Goal: Task Accomplishment & Management: Manage account settings

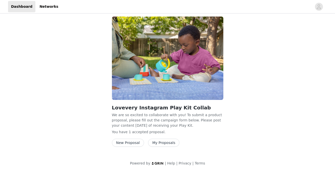
scroll to position [59, 0]
click at [157, 141] on button "My Proposals" at bounding box center [164, 143] width 32 height 8
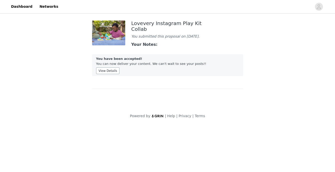
click at [111, 74] on button "View Details" at bounding box center [108, 70] width 24 height 7
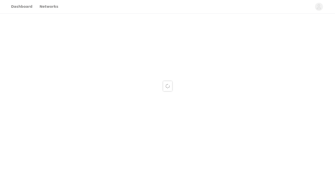
click at [96, 1] on div at bounding box center [167, 86] width 335 height 172
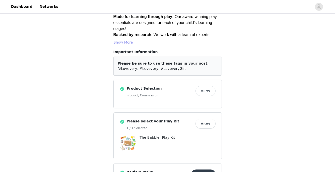
scroll to position [102, 0]
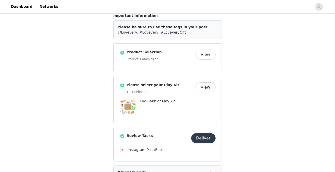
click at [205, 83] on button "View" at bounding box center [205, 88] width 20 height 10
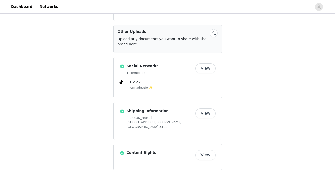
scroll to position [242, 0]
click at [208, 151] on button "View" at bounding box center [205, 156] width 20 height 10
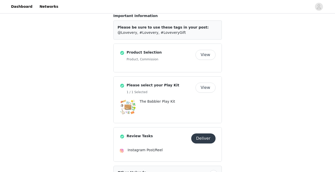
scroll to position [102, 0]
click at [205, 50] on button "View" at bounding box center [205, 55] width 20 height 10
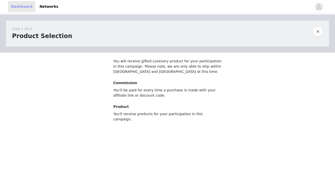
click at [27, 6] on link "Dashboard" at bounding box center [21, 6] width 27 height 11
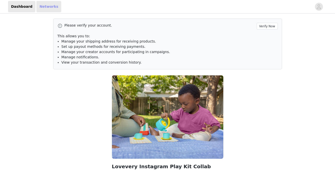
click at [51, 10] on link "Networks" at bounding box center [48, 6] width 25 height 11
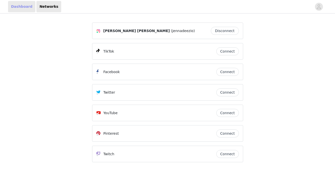
click at [31, 10] on link "Dashboard" at bounding box center [21, 6] width 27 height 11
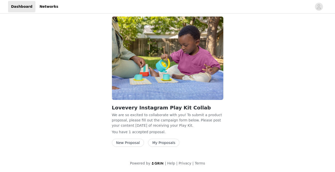
scroll to position [59, 0]
click at [137, 143] on button "New Proposal" at bounding box center [128, 143] width 32 height 8
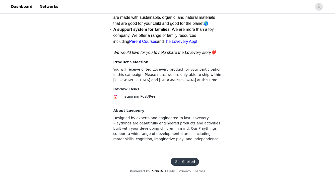
click at [178, 152] on footer "Get Started Powered by | Help | Privacy | Terms" at bounding box center [167, 166] width 87 height 28
click at [179, 158] on button "Get Started" at bounding box center [185, 162] width 28 height 8
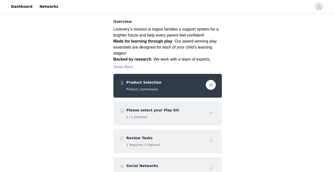
click at [211, 80] on button "button" at bounding box center [211, 85] width 10 height 10
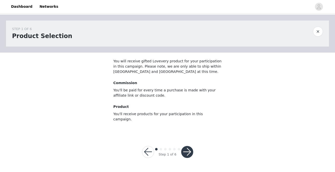
click at [192, 148] on button "button" at bounding box center [187, 152] width 12 height 12
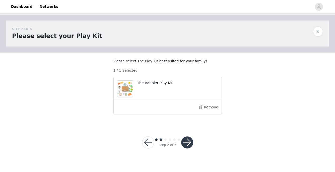
click at [316, 31] on button "button" at bounding box center [318, 32] width 10 height 10
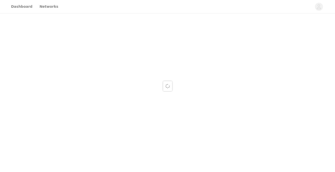
click at [25, 5] on link "Dashboard" at bounding box center [21, 6] width 27 height 11
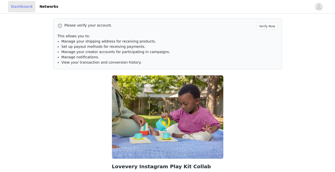
click at [27, 10] on link "Dashboard" at bounding box center [21, 6] width 27 height 11
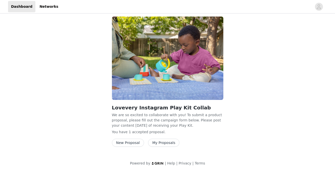
click at [161, 141] on button "My Proposals" at bounding box center [164, 143] width 32 height 8
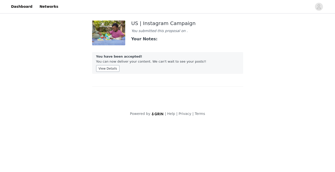
click at [110, 71] on button "View Details" at bounding box center [108, 68] width 24 height 7
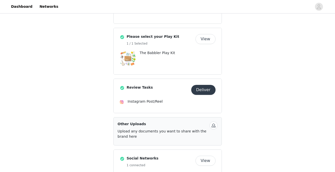
scroll to position [165, 0]
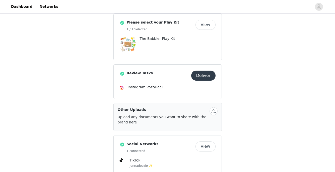
click at [206, 71] on button "Deliver" at bounding box center [203, 76] width 24 height 10
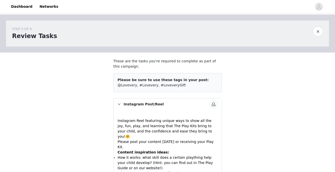
click at [319, 33] on button "button" at bounding box center [318, 32] width 10 height 10
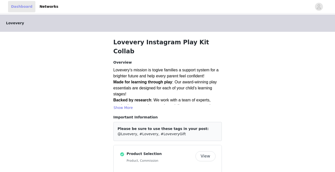
click at [17, 5] on link "Dashboard" at bounding box center [21, 6] width 27 height 11
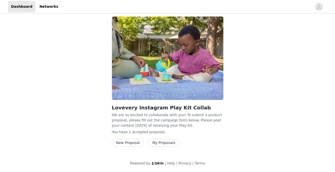
scroll to position [59, 0]
click at [320, 8] on icon "avatar" at bounding box center [319, 6] width 4 height 5
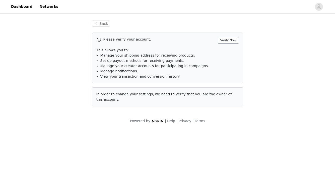
click at [235, 40] on button "Verify Now" at bounding box center [228, 40] width 21 height 7
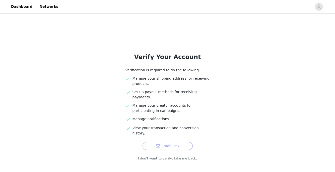
click at [166, 142] on button "Email Link" at bounding box center [168, 146] width 50 height 8
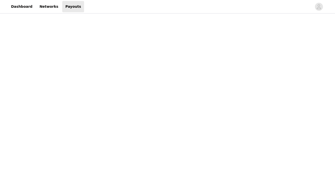
scroll to position [120, 0]
click at [17, 5] on link "Dashboard" at bounding box center [21, 6] width 27 height 11
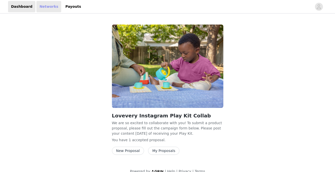
click at [44, 7] on link "Networks" at bounding box center [48, 6] width 25 height 11
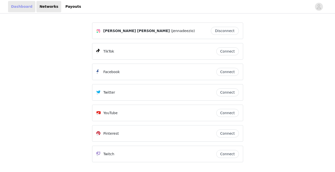
click at [22, 6] on link "Dashboard" at bounding box center [21, 6] width 27 height 11
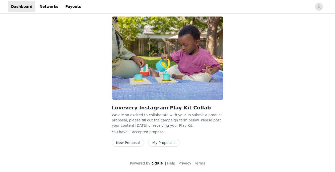
scroll to position [8, 0]
click at [159, 143] on button "My Proposals" at bounding box center [164, 143] width 32 height 8
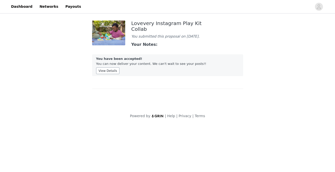
click at [110, 74] on button "View Details" at bounding box center [108, 70] width 24 height 7
